Goal: Information Seeking & Learning: Learn about a topic

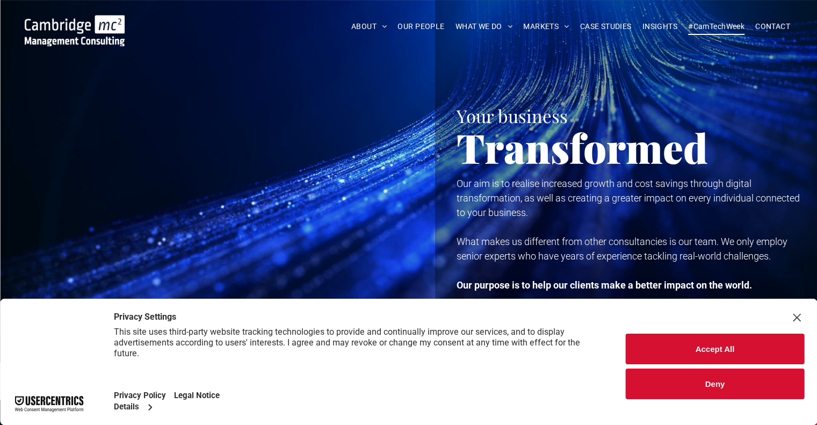
click at [713, 27] on span "#CamTechWeek" at bounding box center [716, 26] width 56 height 17
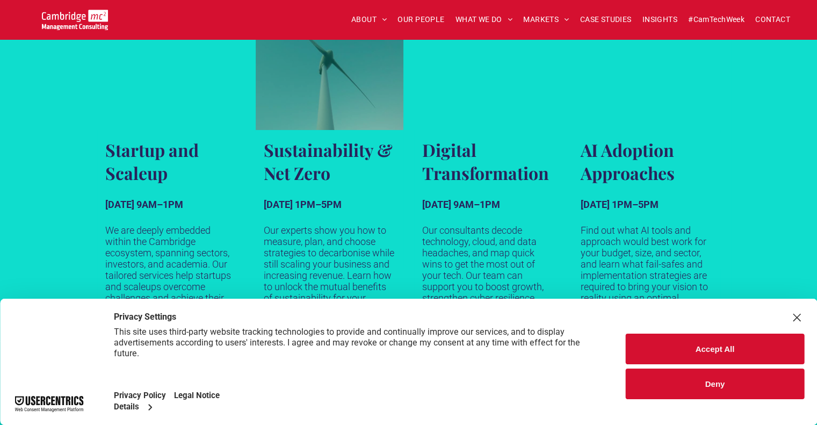
scroll to position [698, 0]
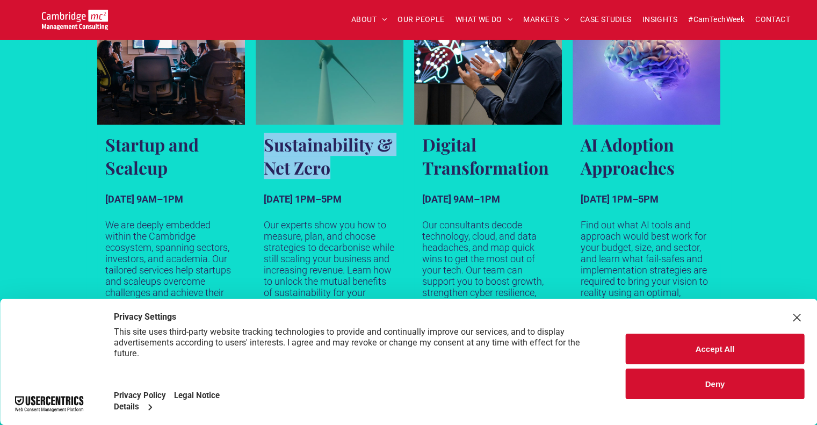
drag, startPoint x: 333, startPoint y: 169, endPoint x: 266, endPoint y: 144, distance: 70.6
click at [266, 144] on h3 "Sustainability & Net Zero" at bounding box center [330, 156] width 132 height 46
copy h3 "Sustainability & Net Zero"
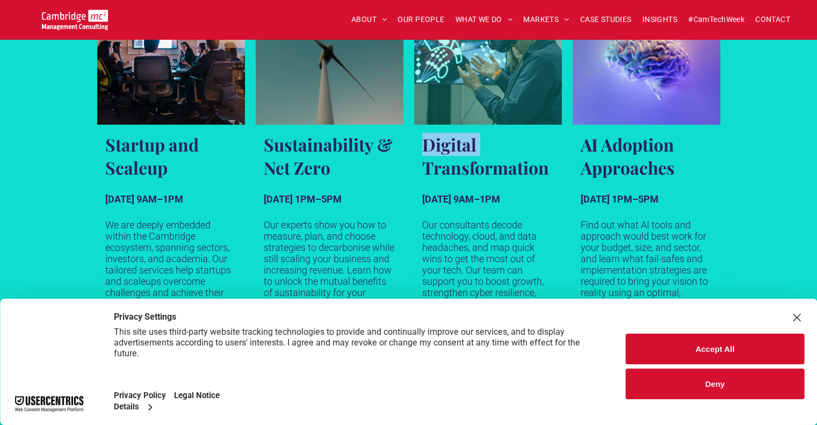
drag, startPoint x: 426, startPoint y: 142, endPoint x: 426, endPoint y: 155, distance: 12.4
click at [423, 165] on h3 "Digital Transformation" at bounding box center [488, 156] width 132 height 46
drag, startPoint x: 552, startPoint y: 169, endPoint x: 426, endPoint y: 146, distance: 127.8
click at [426, 146] on h3 "Digital Transformation" at bounding box center [488, 156] width 132 height 46
copy h3 "Digital Transformation"
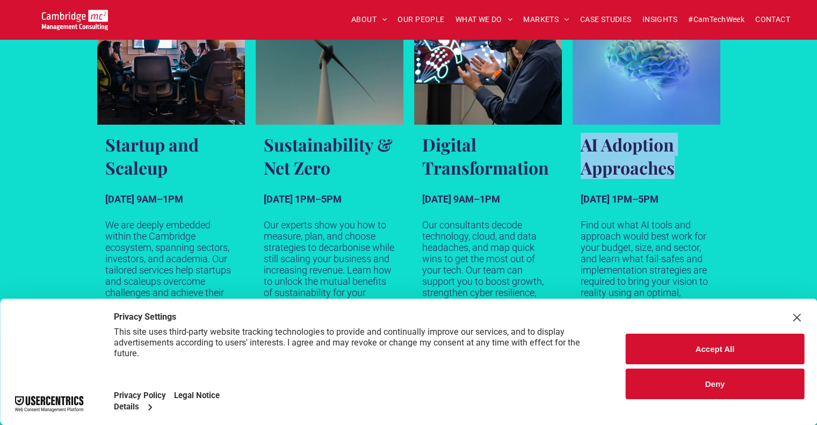
drag, startPoint x: 580, startPoint y: 143, endPoint x: 677, endPoint y: 169, distance: 100.2
click at [677, 169] on h3 "AI Adoption Approaches" at bounding box center [647, 156] width 132 height 46
copy h3 "AI Adoption Approaches"
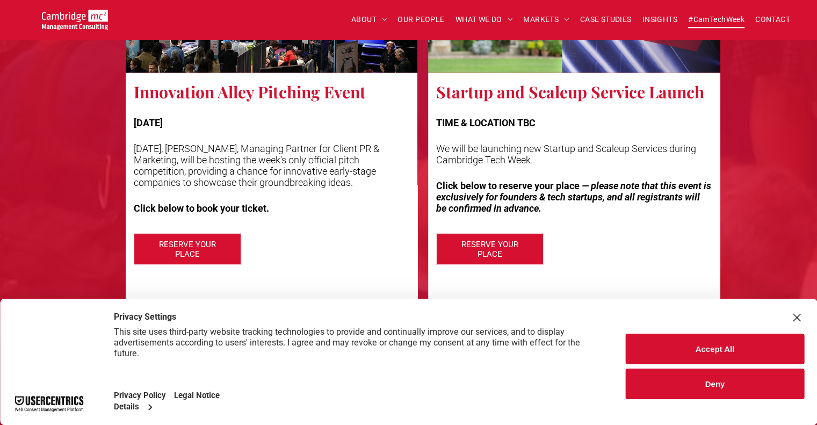
scroll to position [2686, 0]
